Goal: Task Accomplishment & Management: Use online tool/utility

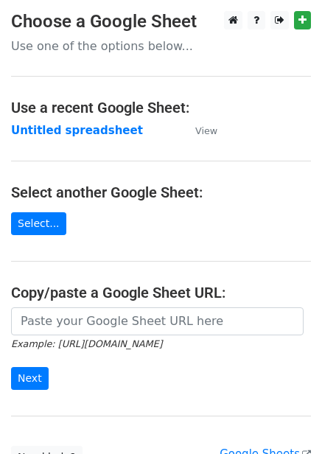
click at [91, 125] on strong "Untitled spreadsheet" at bounding box center [77, 130] width 132 height 13
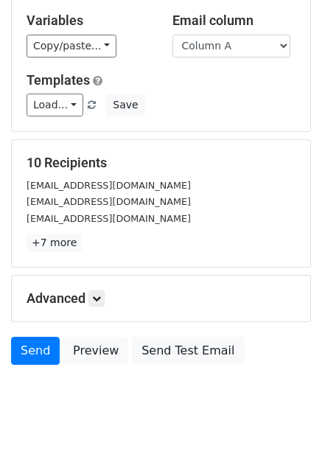
scroll to position [119, 0]
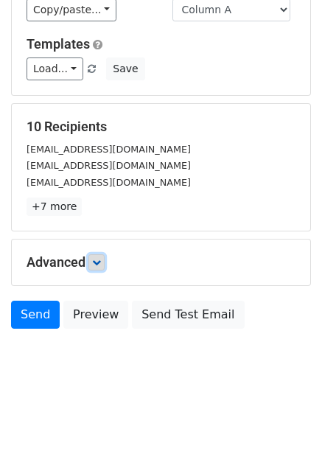
click at [100, 265] on icon at bounding box center [96, 262] width 9 height 9
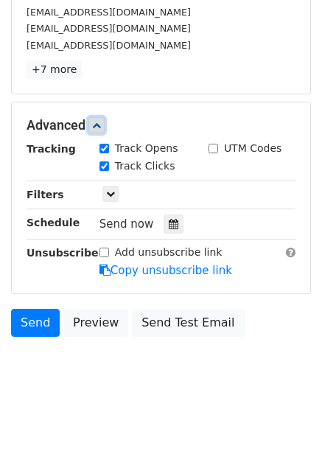
scroll to position [257, 0]
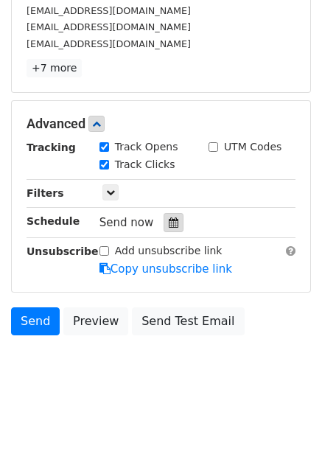
click at [169, 229] on div at bounding box center [174, 222] width 20 height 19
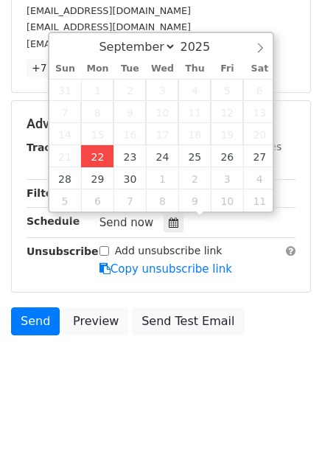
type input "2025-09-22 12:00"
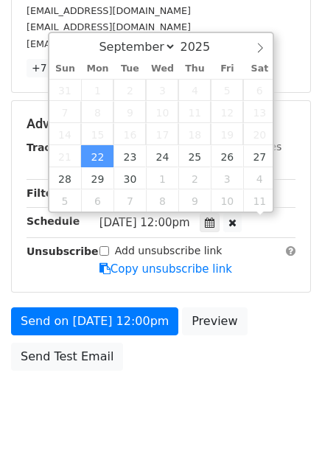
scroll to position [1, 0]
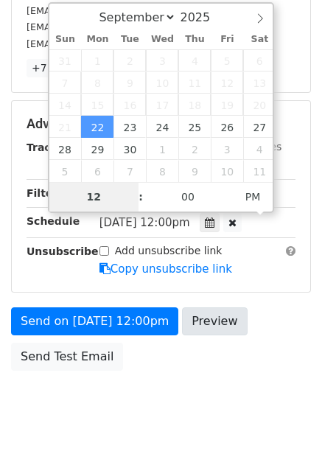
type input "4"
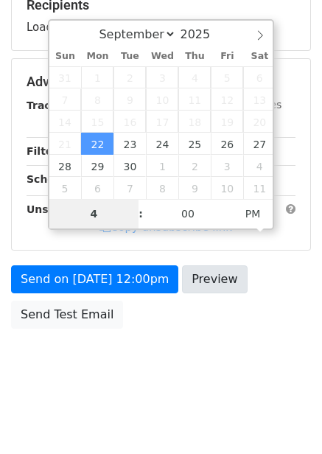
scroll to position [240, 0]
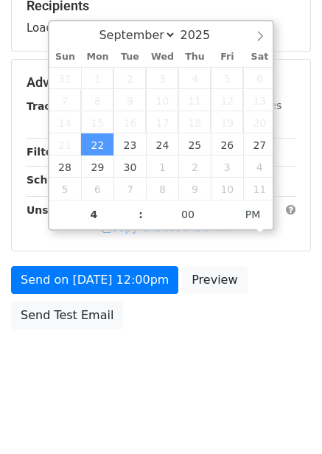
type input "2025-09-22 16:00"
click at [301, 326] on div "Send on Sep 22 at 12:00pm Preview Send Test Email" at bounding box center [161, 301] width 322 height 71
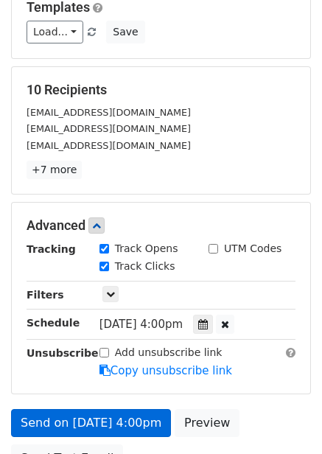
scroll to position [299, 0]
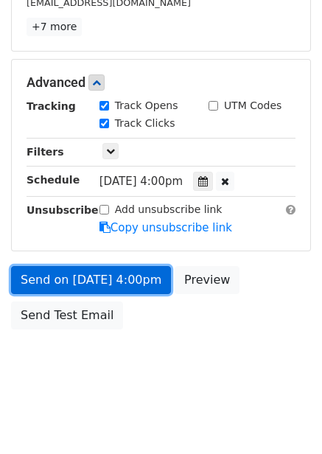
click at [131, 277] on link "Send on Sep 22 at 4:00pm" at bounding box center [91, 280] width 160 height 28
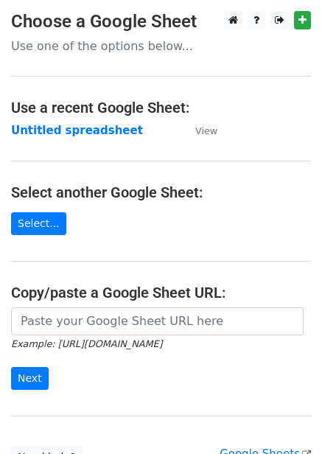
click at [72, 124] on strong "Untitled spreadsheet" at bounding box center [77, 130] width 132 height 13
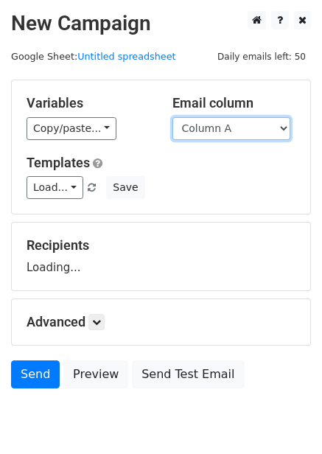
click at [212, 128] on select "Column A Column B Column C Column D Column E Column F" at bounding box center [231, 128] width 118 height 23
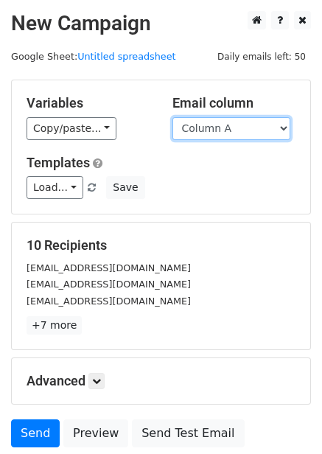
drag, startPoint x: 226, startPoint y: 128, endPoint x: 226, endPoint y: 139, distance: 11.1
click at [226, 128] on select "Column A Column B Column C Column D Column E Column F" at bounding box center [231, 128] width 118 height 23
select select "Column B"
click at [172, 117] on select "Column A Column B Column C Column D Column E Column F" at bounding box center [231, 128] width 118 height 23
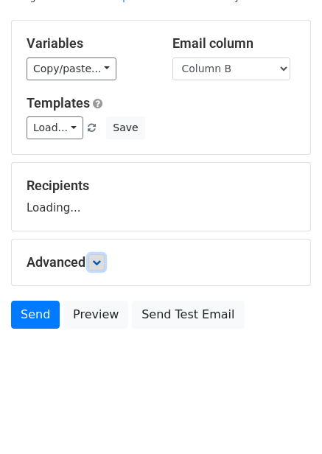
click at [97, 264] on icon at bounding box center [96, 262] width 9 height 9
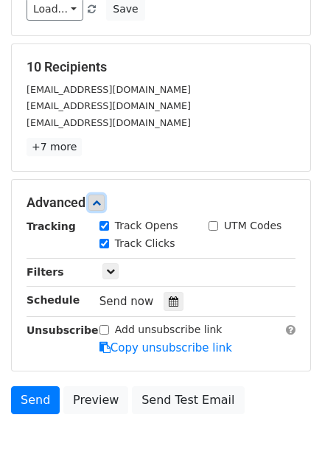
scroll to position [183, 0]
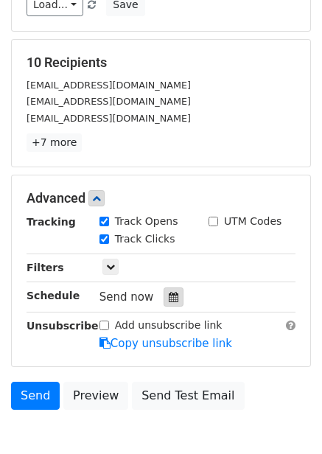
click at [164, 299] on div at bounding box center [174, 296] width 20 height 19
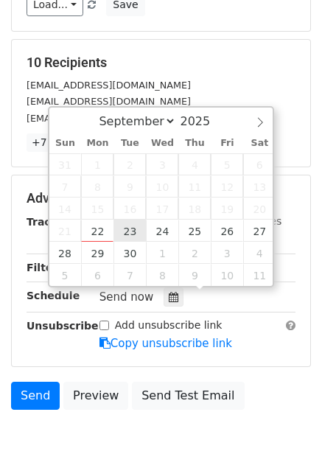
type input "2025-09-23 12:00"
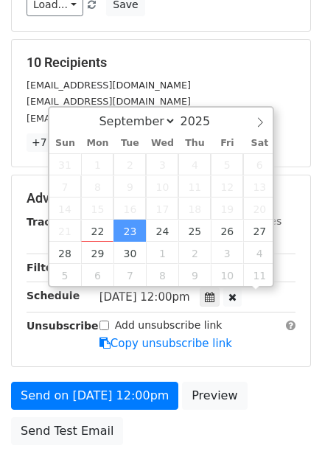
scroll to position [1, 0]
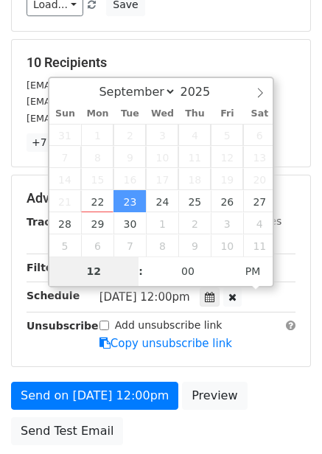
type input "5"
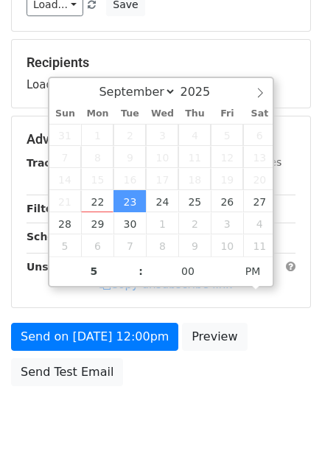
type input "2025-09-23 17:00"
click at [246, 346] on div "Send on Sep 23 at 12:00pm Preview Send Test Email" at bounding box center [161, 358] width 322 height 71
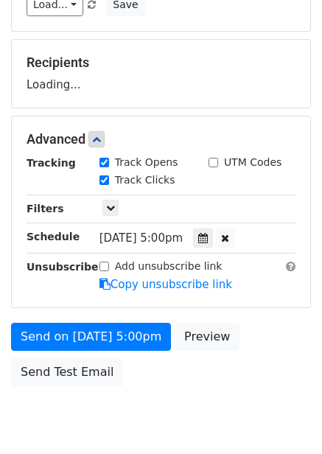
scroll to position [240, 0]
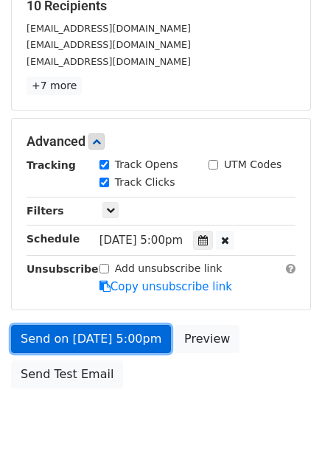
click at [122, 338] on link "Send on Sep 23 at 5:00pm" at bounding box center [91, 339] width 160 height 28
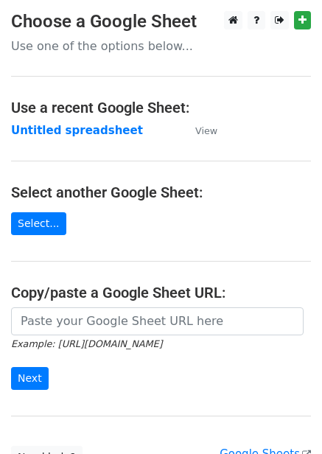
click at [80, 130] on strong "Untitled spreadsheet" at bounding box center [77, 130] width 132 height 13
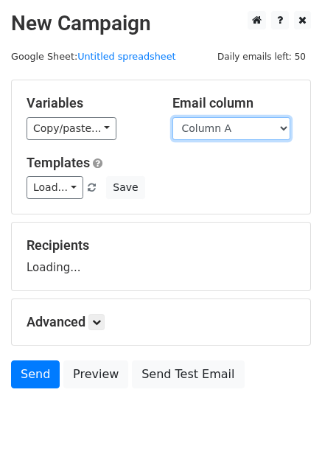
click at [231, 123] on select "Column A Column B Column C Column D Column E Column F" at bounding box center [231, 128] width 118 height 23
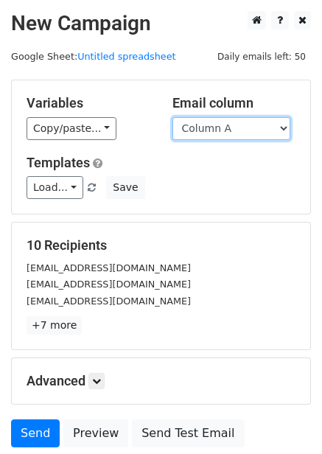
drag, startPoint x: 234, startPoint y: 128, endPoint x: 231, endPoint y: 136, distance: 9.1
click at [234, 128] on select "Column A Column B Column C Column D Column E Column F" at bounding box center [231, 128] width 118 height 23
select select "Column C"
click at [172, 117] on select "Column A Column B Column C Column D Column E Column F" at bounding box center [231, 128] width 118 height 23
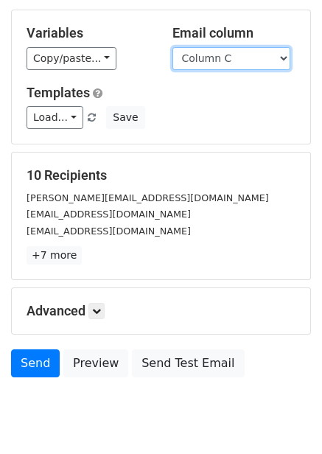
scroll to position [119, 0]
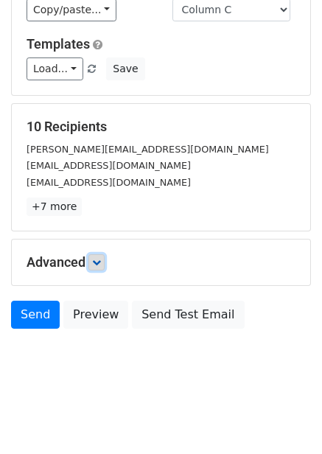
click at [96, 264] on icon at bounding box center [96, 262] width 9 height 9
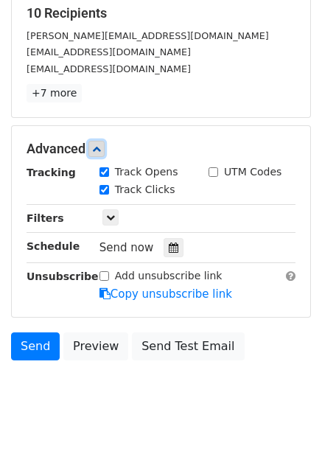
scroll to position [237, 0]
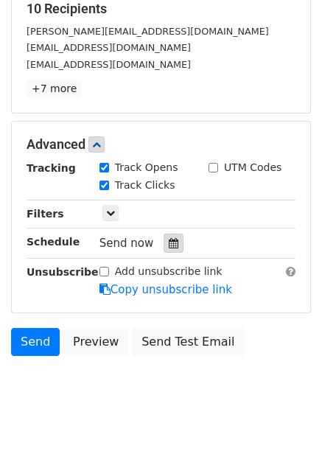
click at [172, 247] on div at bounding box center [174, 243] width 20 height 19
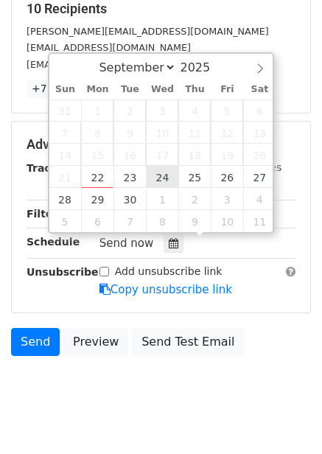
type input "2025-09-24 12:00"
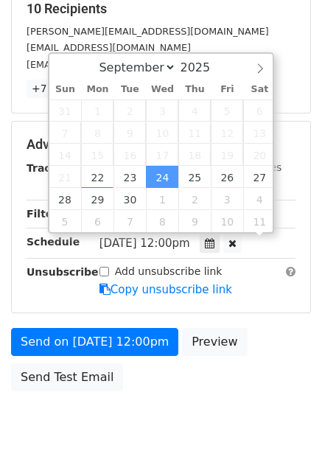
scroll to position [1, 0]
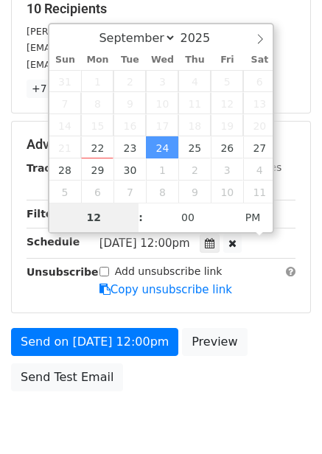
type input "6"
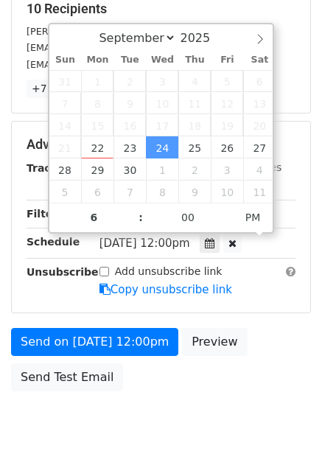
type input "2025-09-24 18:00"
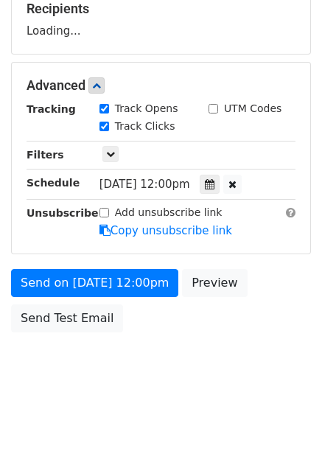
click at [237, 322] on div "Send on Sep 24 at 12:00pm Preview Send Test Email" at bounding box center [161, 304] width 322 height 71
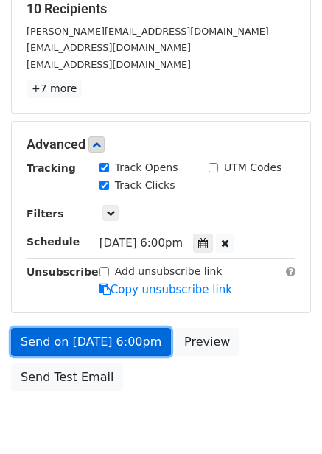
click at [107, 336] on link "Send on Sep 24 at 6:00pm" at bounding box center [91, 342] width 160 height 28
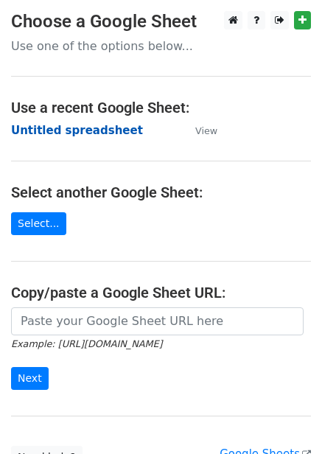
click at [86, 124] on strong "Untitled spreadsheet" at bounding box center [77, 130] width 132 height 13
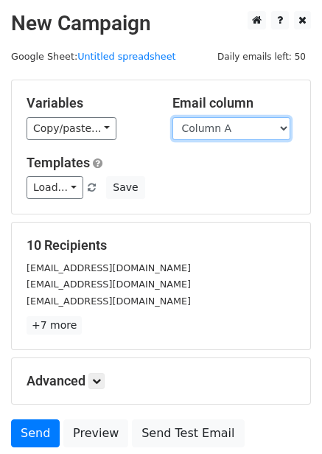
click at [227, 130] on select "Column A Column B Column C Column D Column E Column F" at bounding box center [231, 128] width 118 height 23
select select "Column D"
click at [172, 117] on select "Column A Column B Column C Column D Column E Column F" at bounding box center [231, 128] width 118 height 23
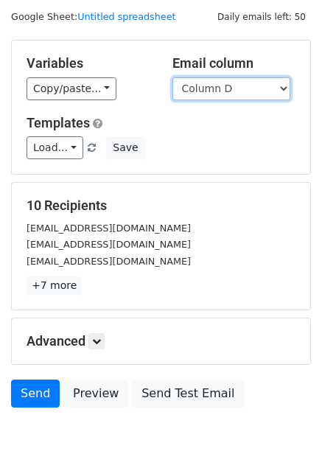
scroll to position [60, 0]
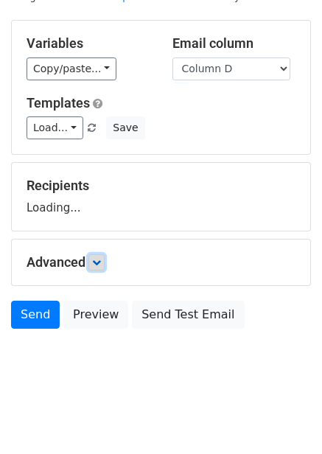
click at [105, 259] on form "Variables Copy/paste... {{Column A}} {{Column B}} {{Column C}} {{Column D}} {{C…" at bounding box center [161, 178] width 300 height 316
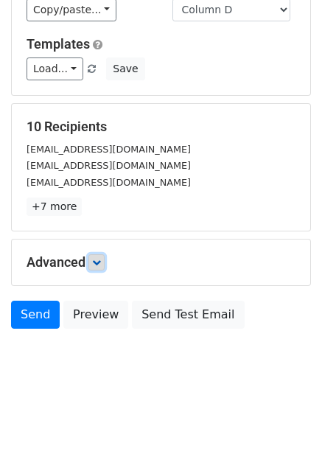
click at [93, 263] on link at bounding box center [96, 262] width 16 height 16
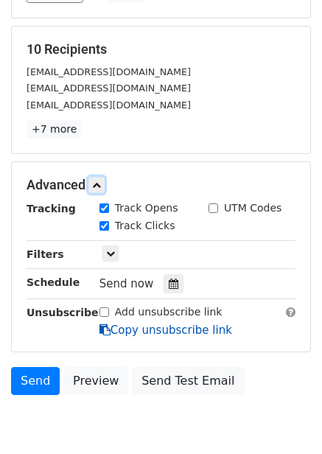
scroll to position [263, 0]
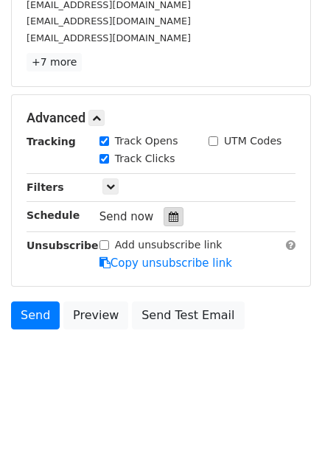
click at [169, 217] on icon at bounding box center [174, 217] width 10 height 10
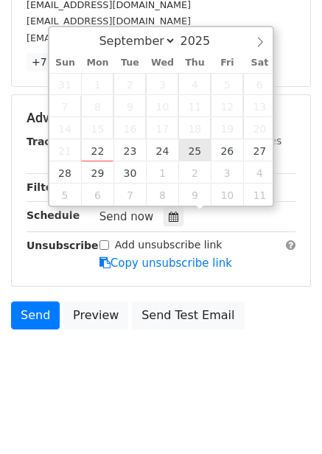
type input "2025-09-25 12:00"
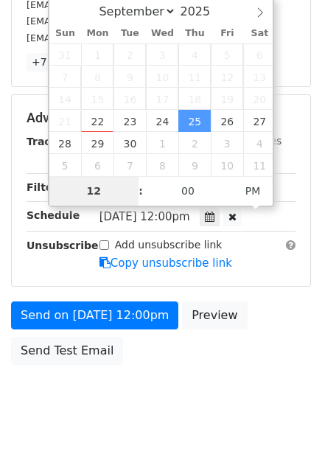
type input "7"
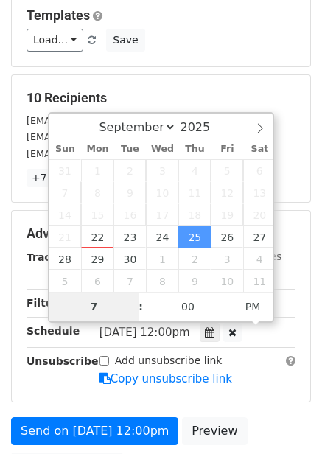
scroll to position [240, 0]
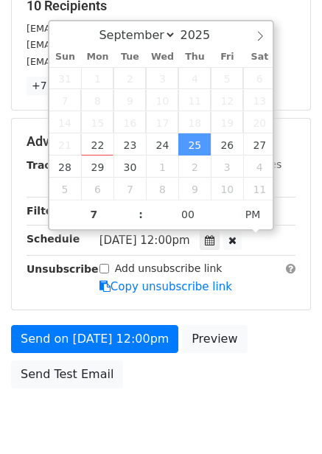
type input "2025-09-25 19:00"
click at [279, 323] on form "Variables Copy/paste... {{Column A}} {{Column B}} {{Column C}} {{Column D}} {{C…" at bounding box center [161, 118] width 300 height 556
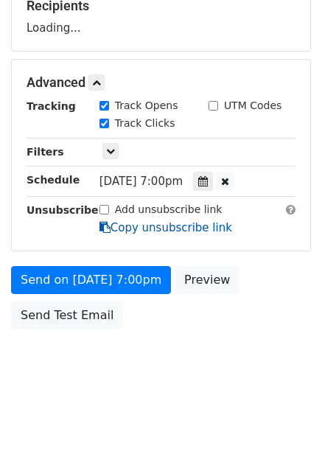
click at [134, 234] on link "Copy unsubscribe link" at bounding box center [166, 227] width 133 height 13
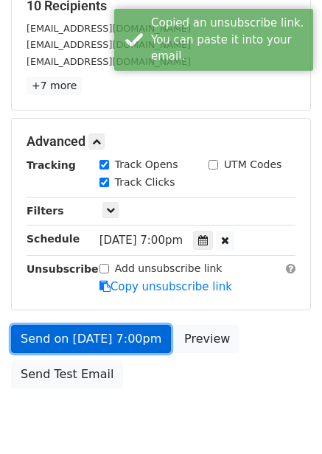
click at [119, 345] on link "Send on Sep 25 at 7:00pm" at bounding box center [91, 339] width 160 height 28
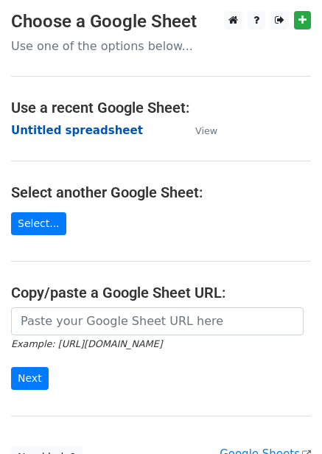
click at [116, 133] on strong "Untitled spreadsheet" at bounding box center [77, 130] width 132 height 13
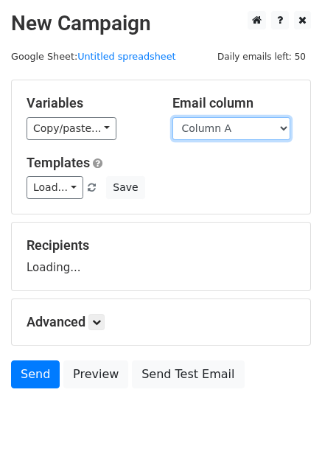
drag, startPoint x: 0, startPoint y: 0, endPoint x: 273, endPoint y: 119, distance: 298.1
click at [273, 119] on select "Column A Column B Column C Column D Column E Column F" at bounding box center [231, 128] width 118 height 23
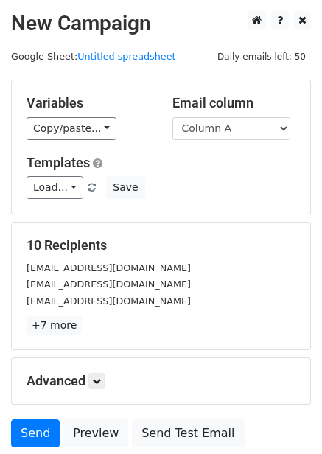
click at [230, 233] on div "10 Recipients [EMAIL_ADDRESS][DOMAIN_NAME] [EMAIL_ADDRESS][DOMAIN_NAME] [EMAIL_…" at bounding box center [161, 286] width 299 height 127
click at [231, 136] on select "Column A Column B Column C Column D Column E Column F" at bounding box center [231, 128] width 118 height 23
select select "Column E"
click at [172, 117] on select "Column A Column B Column C Column D Column E Column F" at bounding box center [231, 128] width 118 height 23
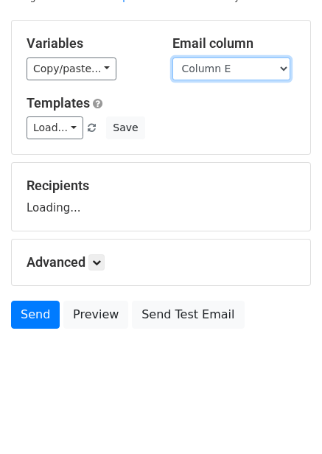
scroll to position [60, 0]
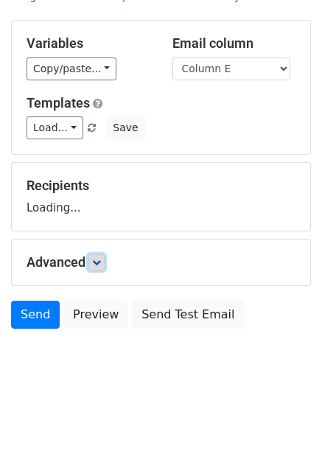
click at [105, 268] on link at bounding box center [96, 262] width 16 height 16
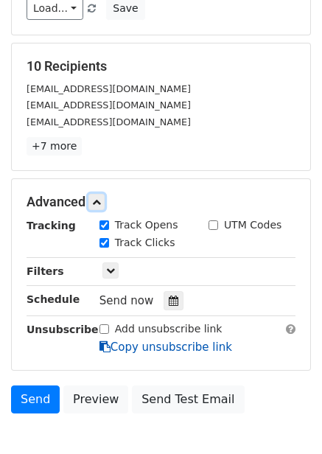
scroll to position [263, 0]
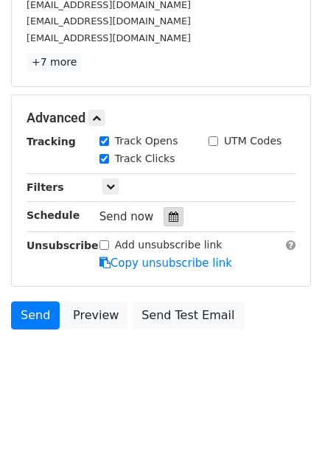
click at [169, 220] on icon at bounding box center [174, 217] width 10 height 10
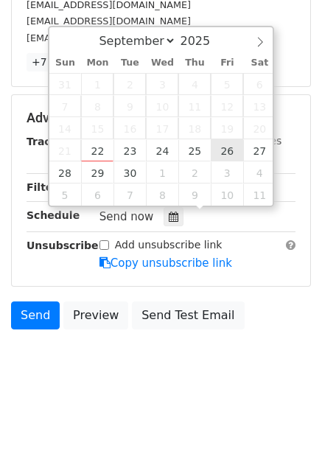
type input "[DATE] 12:00"
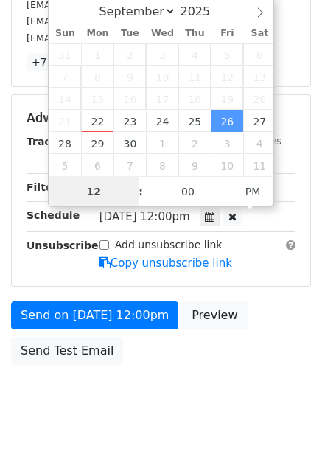
scroll to position [1, 0]
type input "8"
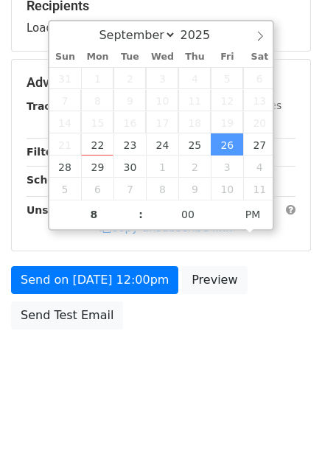
type input "[DATE] 20:00"
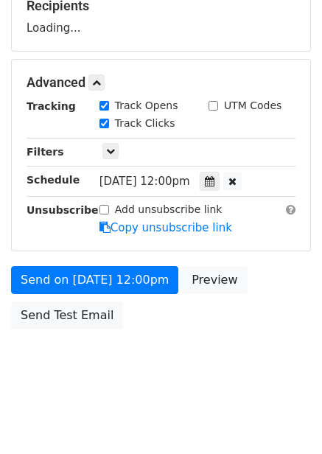
click at [298, 315] on div "Send on [DATE] 12:00pm Preview Send Test Email" at bounding box center [161, 301] width 322 height 71
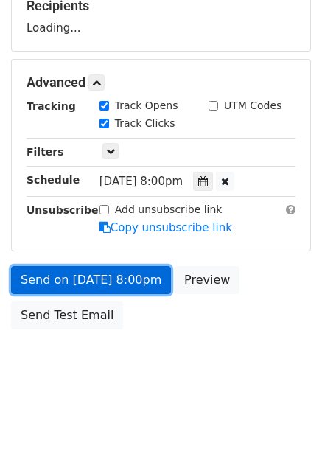
click at [122, 276] on link "Send on [DATE] 8:00pm" at bounding box center [91, 280] width 160 height 28
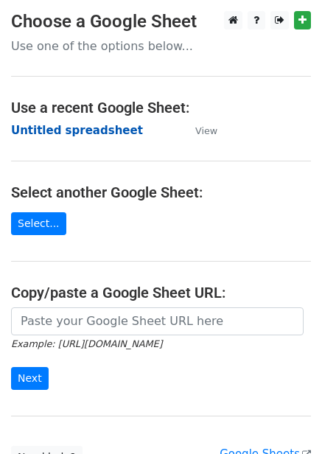
click at [75, 130] on strong "Untitled spreadsheet" at bounding box center [77, 130] width 132 height 13
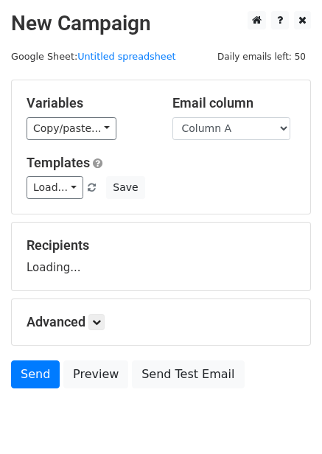
scroll to position [60, 0]
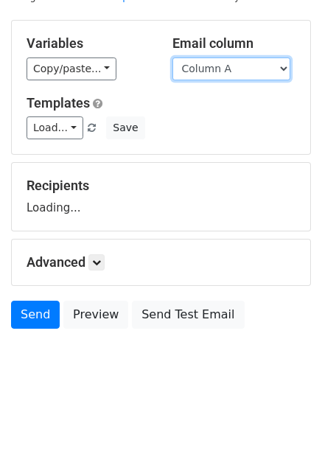
drag, startPoint x: 257, startPoint y: 75, endPoint x: 246, endPoint y: 147, distance: 72.4
click at [257, 75] on select "Column A Column B Column C Column D Column E Column F" at bounding box center [231, 68] width 118 height 23
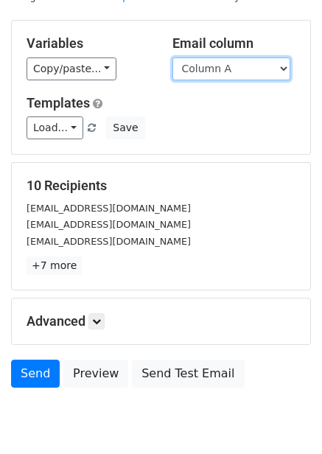
click at [249, 74] on select "Column A Column B Column C Column D Column E Column F" at bounding box center [231, 68] width 118 height 23
select select "Column F"
click at [172, 57] on select "Column A Column B Column C Column D Column E Column F" at bounding box center [231, 68] width 118 height 23
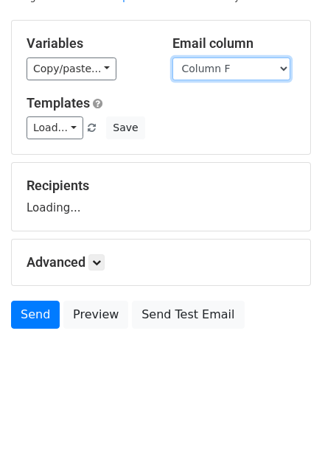
scroll to position [119, 0]
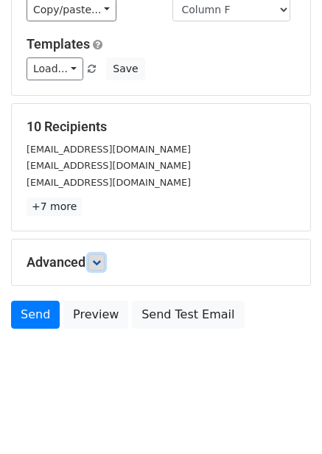
click at [95, 265] on icon at bounding box center [96, 262] width 9 height 9
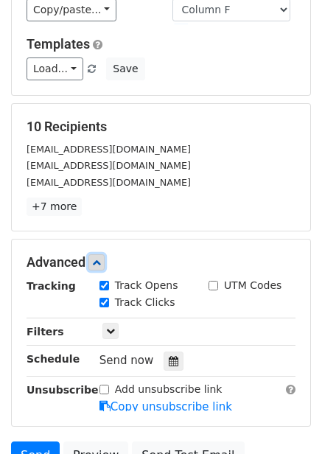
scroll to position [256, 0]
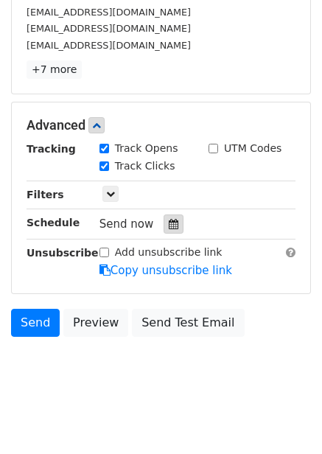
click at [169, 227] on icon at bounding box center [174, 224] width 10 height 10
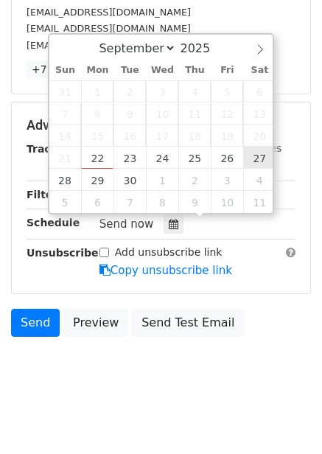
type input "2025-09-27 12:00"
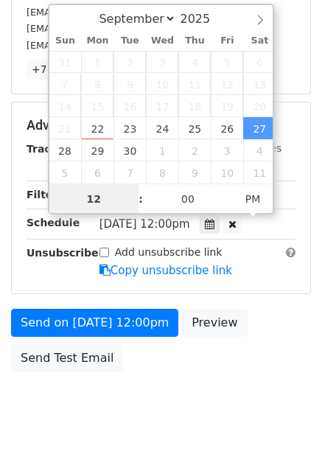
scroll to position [1, 0]
type input "9"
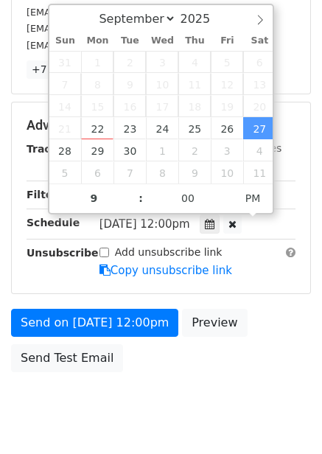
type input "2025-09-27 21:00"
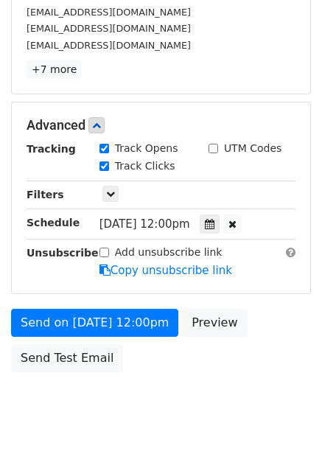
click at [257, 356] on div "Send on Sep 27 at 12:00pm Preview Send Test Email" at bounding box center [161, 344] width 322 height 71
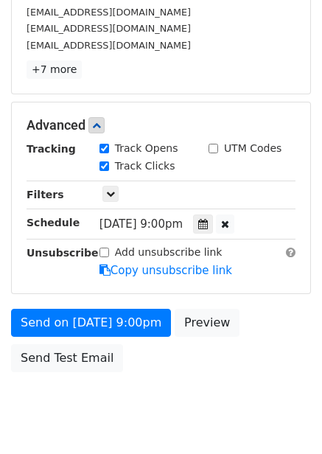
scroll to position [240, 0]
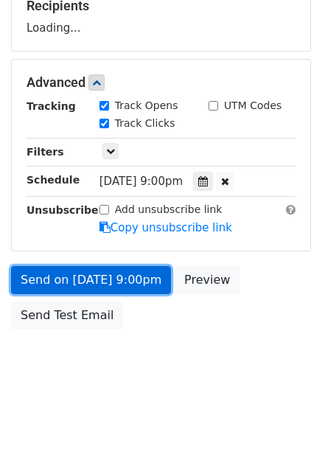
click at [110, 273] on form "Variables Copy/paste... {{Column A}} {{Column B}} {{Column C}} {{Column D}} {{C…" at bounding box center [161, 88] width 300 height 497
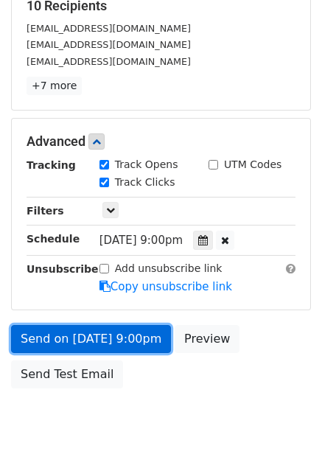
click at [140, 336] on link "Send on Sep 27 at 9:00pm" at bounding box center [91, 339] width 160 height 28
